Goal: Task Accomplishment & Management: Manage account settings

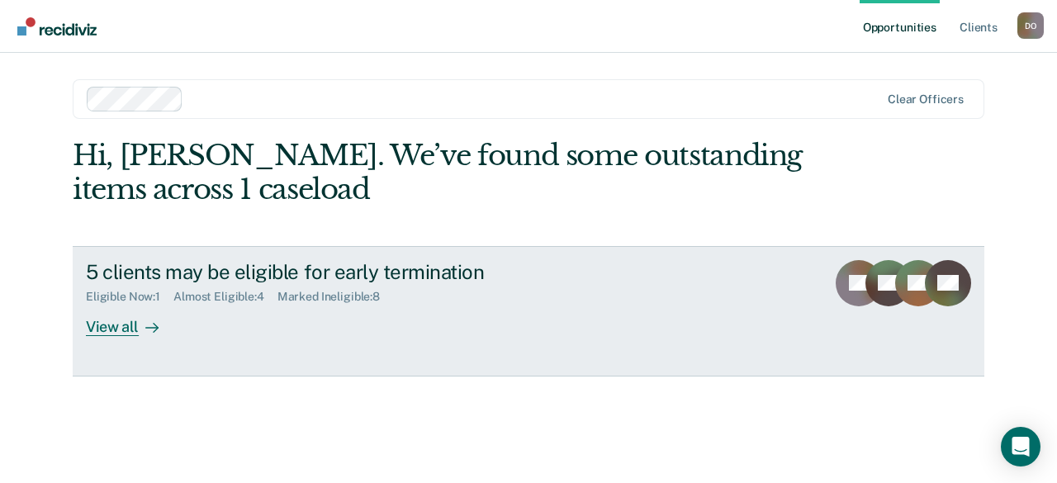
click at [121, 329] on div "View all" at bounding box center [132, 320] width 92 height 32
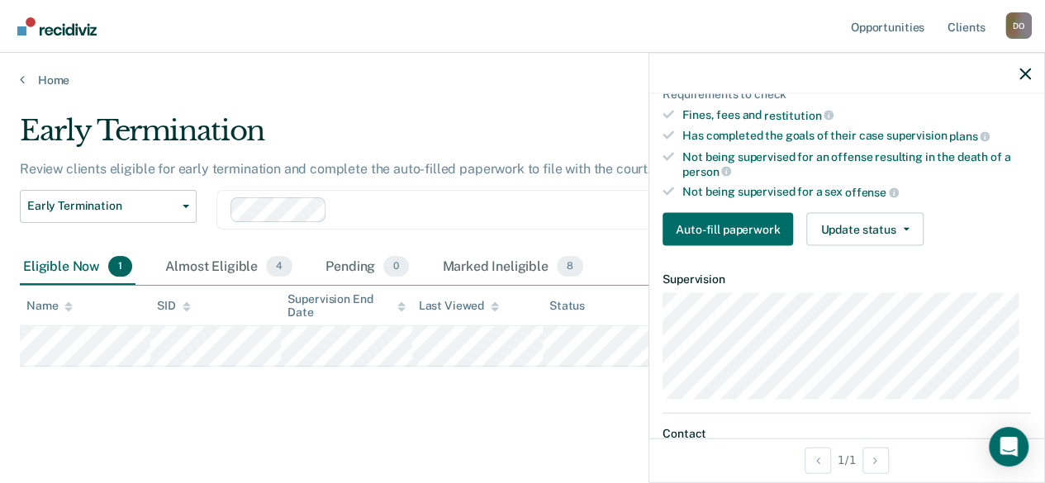
scroll to position [348, 0]
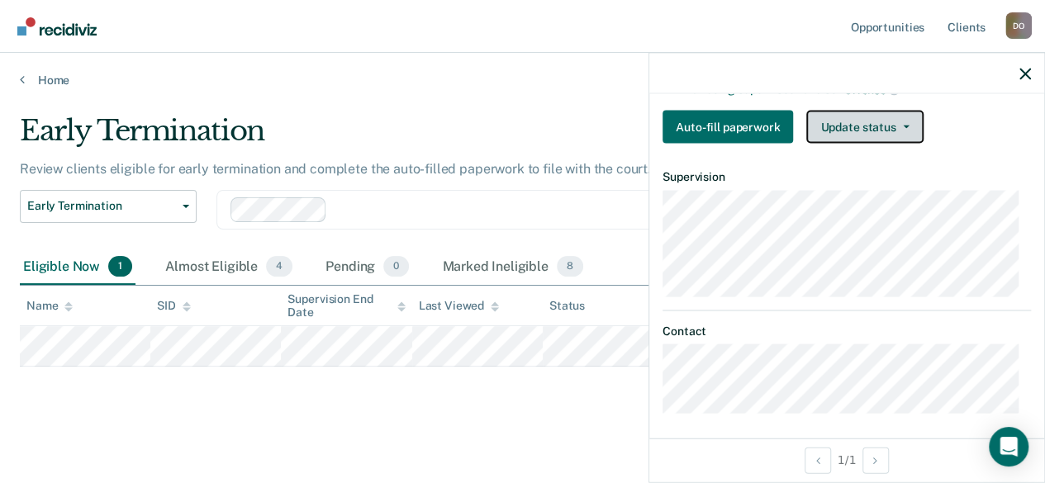
click at [878, 116] on button "Update status" at bounding box center [864, 127] width 116 height 33
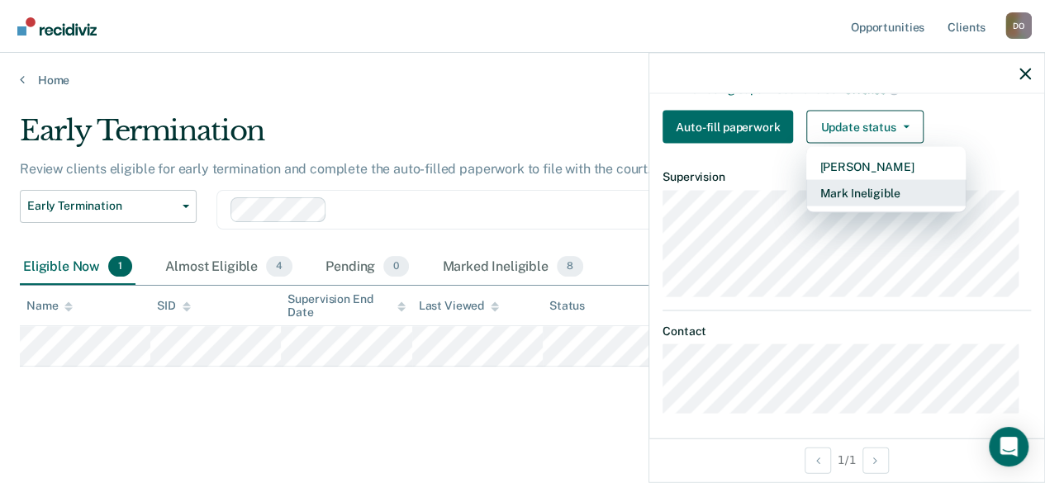
click at [862, 184] on button "Mark Ineligible" at bounding box center [885, 193] width 159 height 26
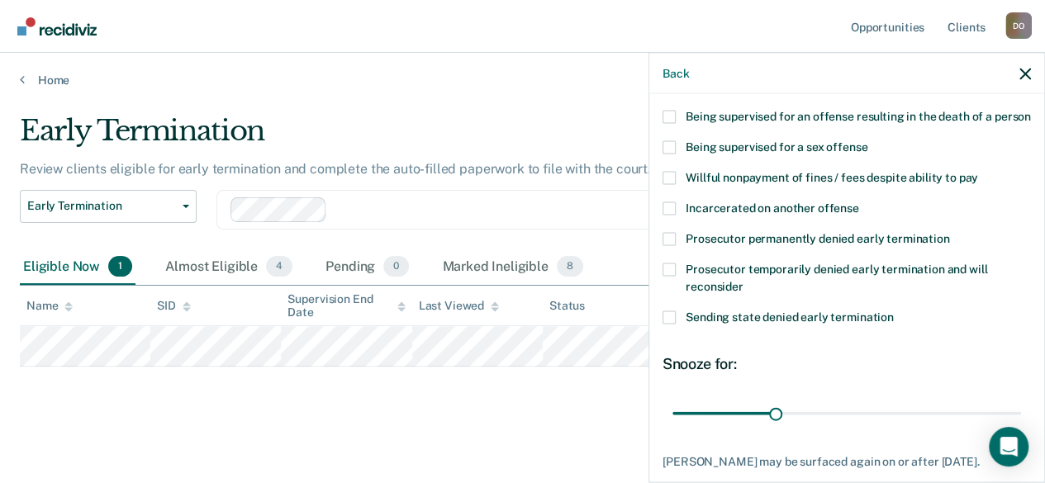
scroll to position [183, 0]
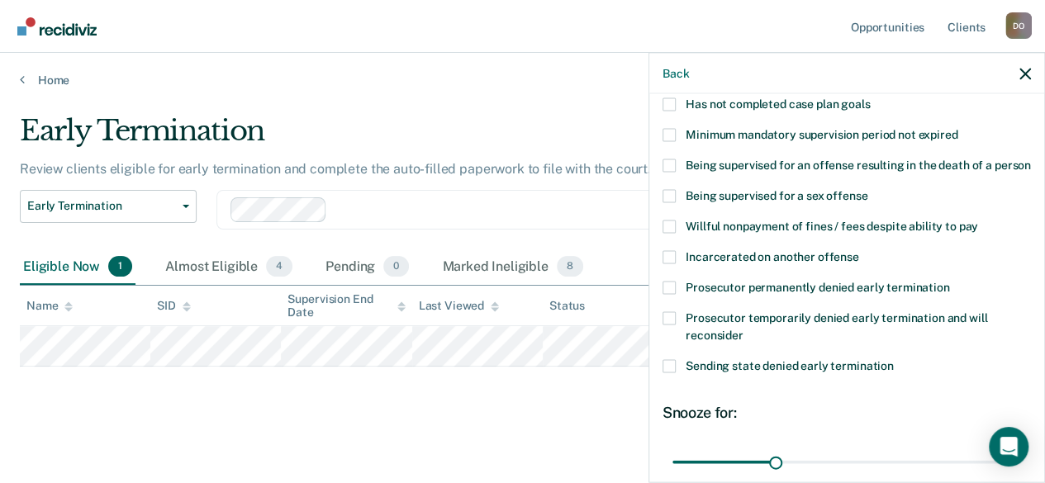
click at [667, 234] on span at bounding box center [668, 226] width 13 height 13
click at [978, 220] on input "Willful nonpayment of fines / fees despite ability to pay" at bounding box center [978, 220] width 0 height 0
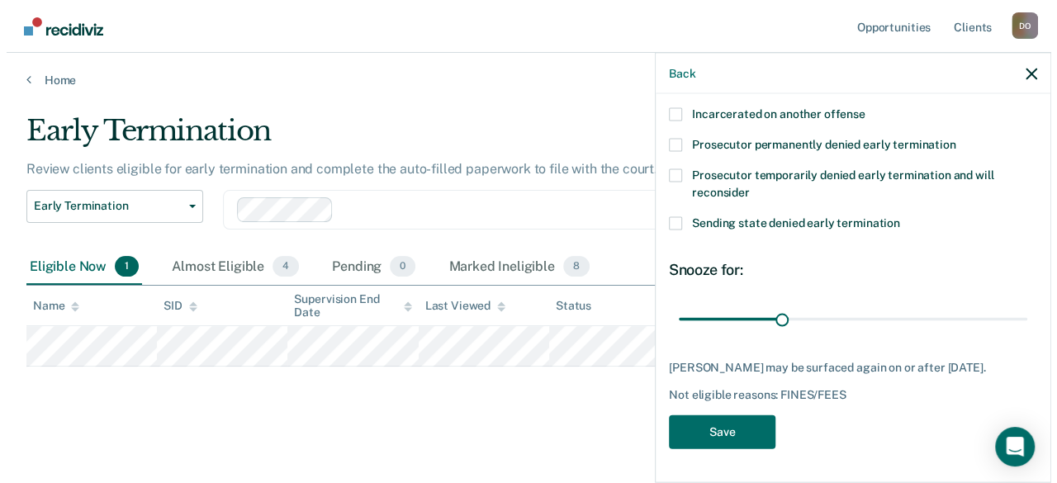
scroll to position [353, 0]
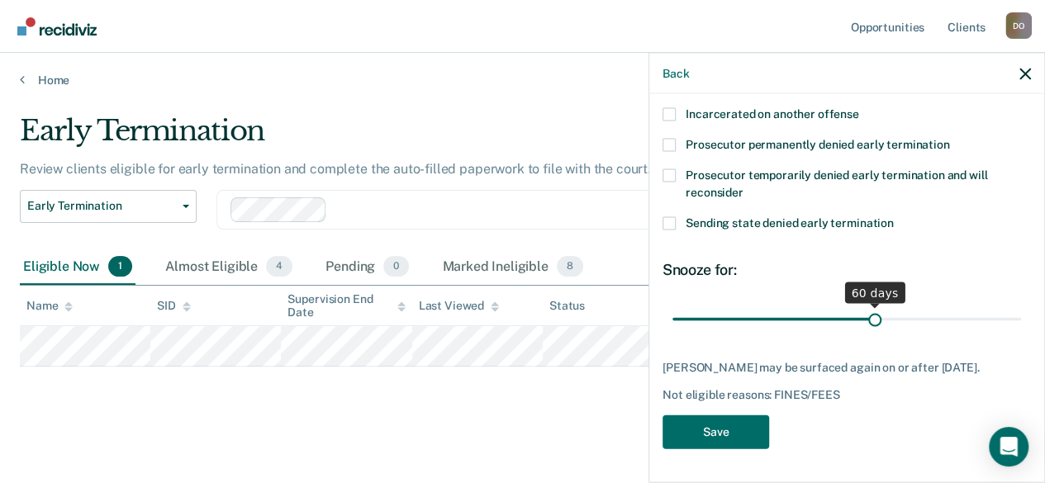
drag, startPoint x: 770, startPoint y: 305, endPoint x: 867, endPoint y: 299, distance: 96.8
type input "60"
click at [867, 305] on input "range" at bounding box center [846, 319] width 348 height 29
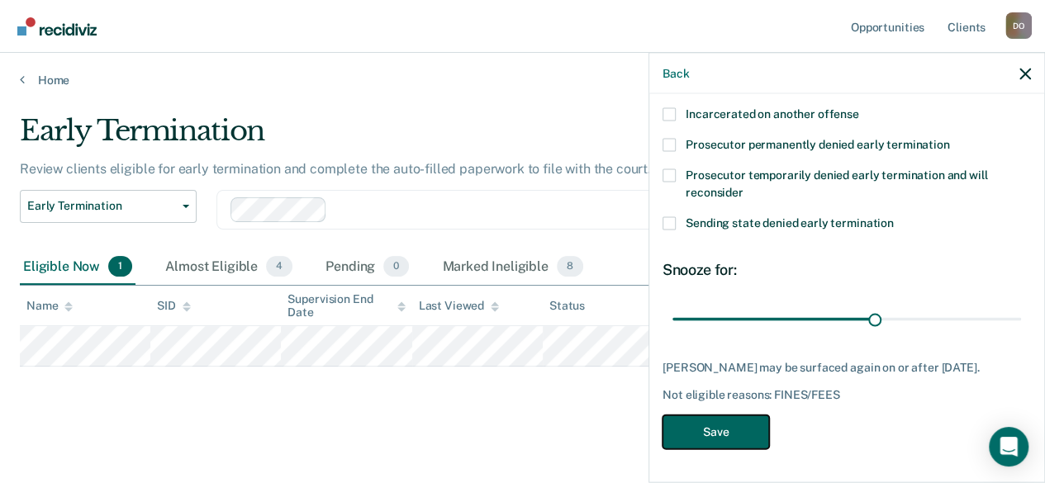
click at [738, 423] on button "Save" at bounding box center [715, 432] width 107 height 34
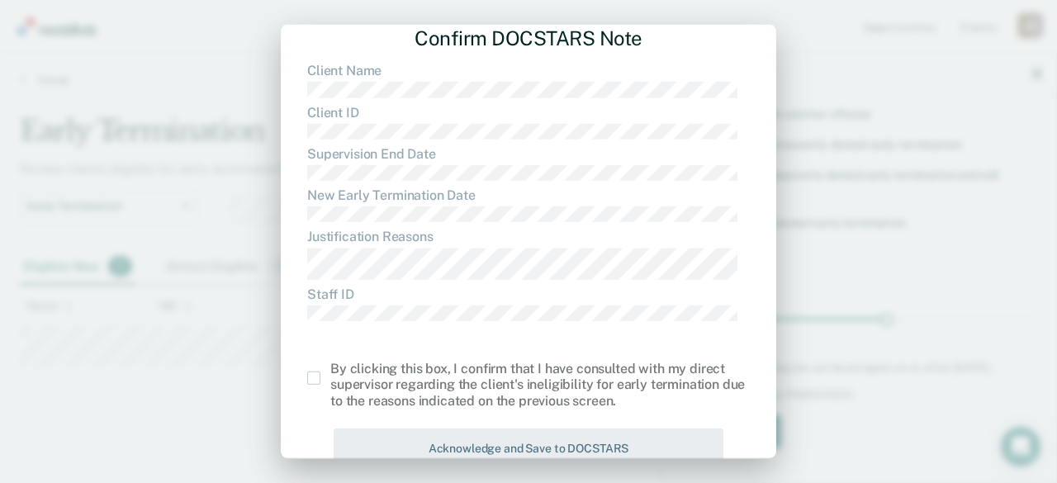
scroll to position [98, 0]
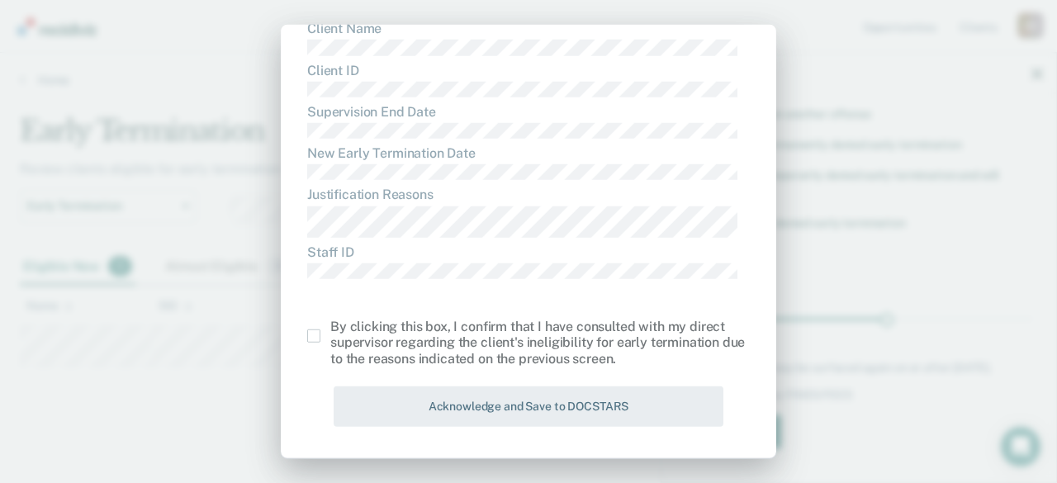
click at [311, 339] on span at bounding box center [313, 335] width 13 height 13
click at [330, 329] on input "checkbox" at bounding box center [330, 329] width 0 height 0
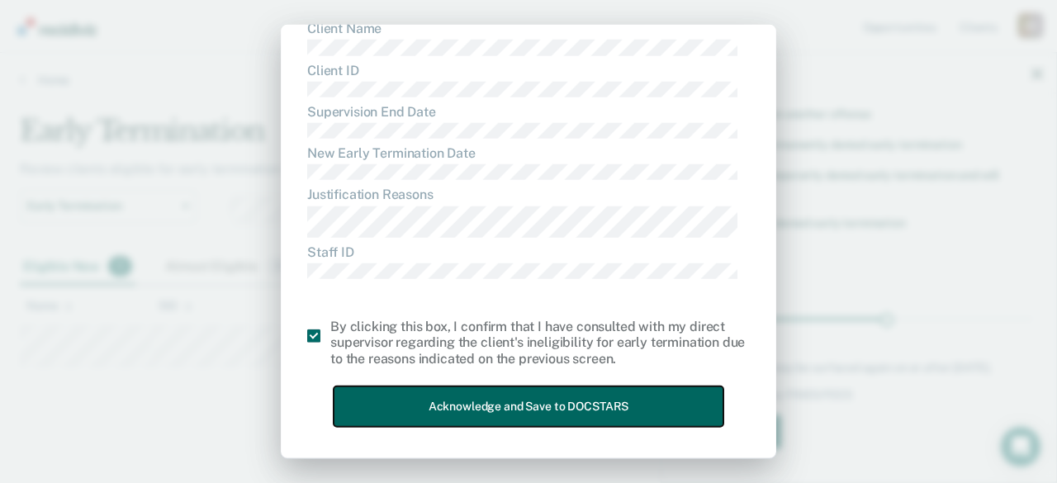
click at [680, 391] on button "Acknowledge and Save to DOCSTARS" at bounding box center [529, 406] width 390 height 40
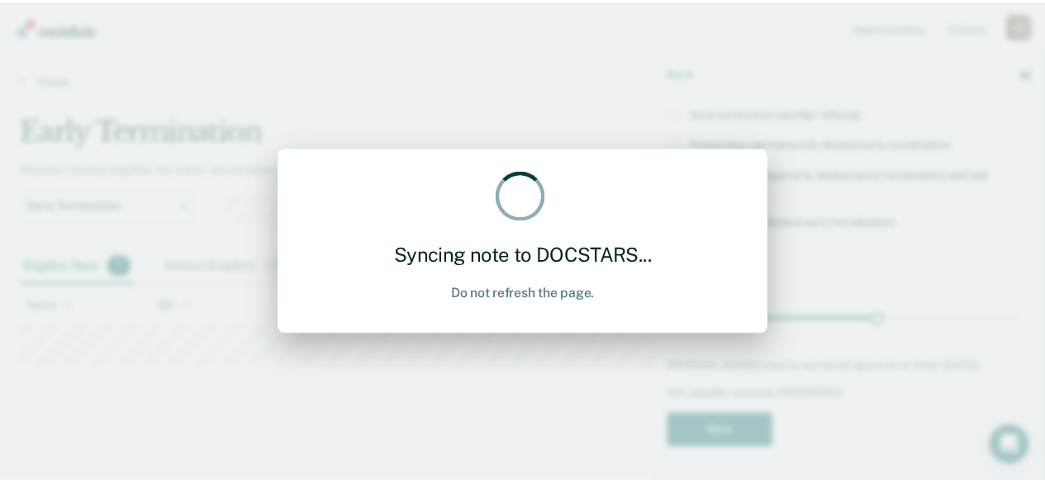
scroll to position [0, 0]
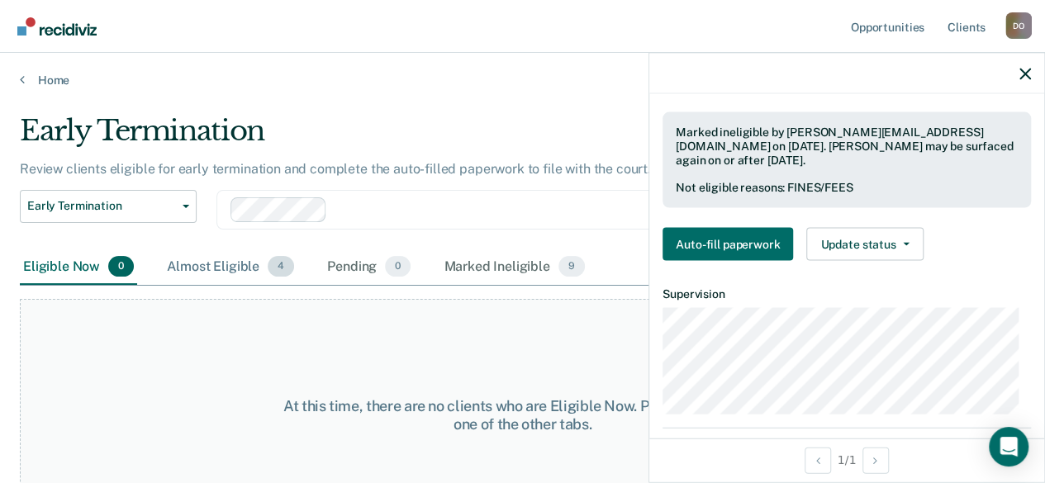
click at [226, 262] on div "Almost Eligible 4" at bounding box center [230, 267] width 134 height 36
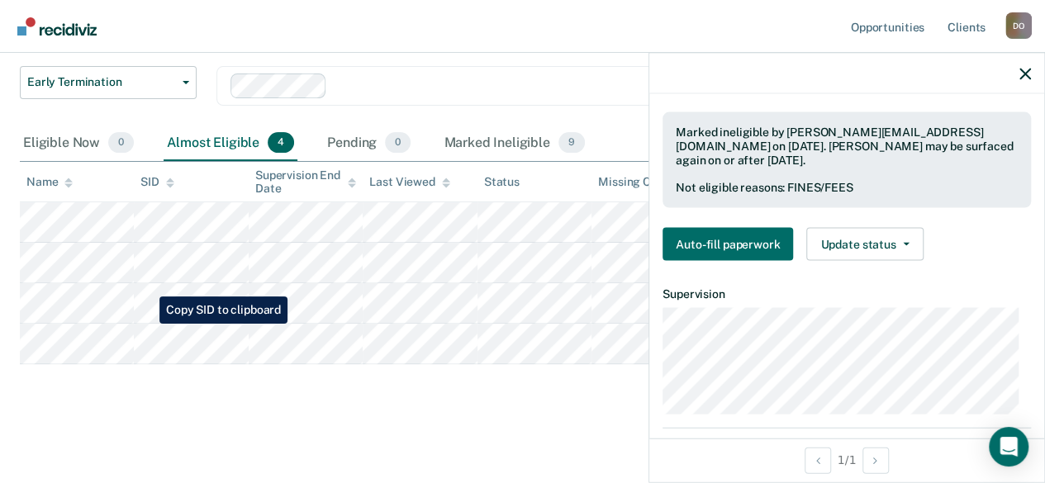
scroll to position [165, 0]
drag, startPoint x: 216, startPoint y: 478, endPoint x: 484, endPoint y: 460, distance: 268.2
click at [484, 460] on main "Early Termination Review clients eligible for early termination and complete th…" at bounding box center [522, 221] width 1045 height 514
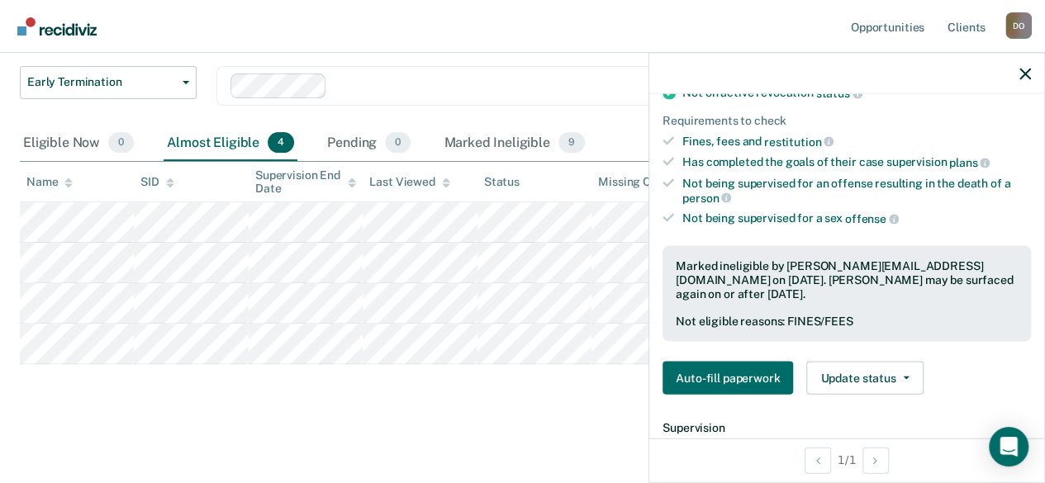
scroll to position [74, 0]
